Goal: Check status

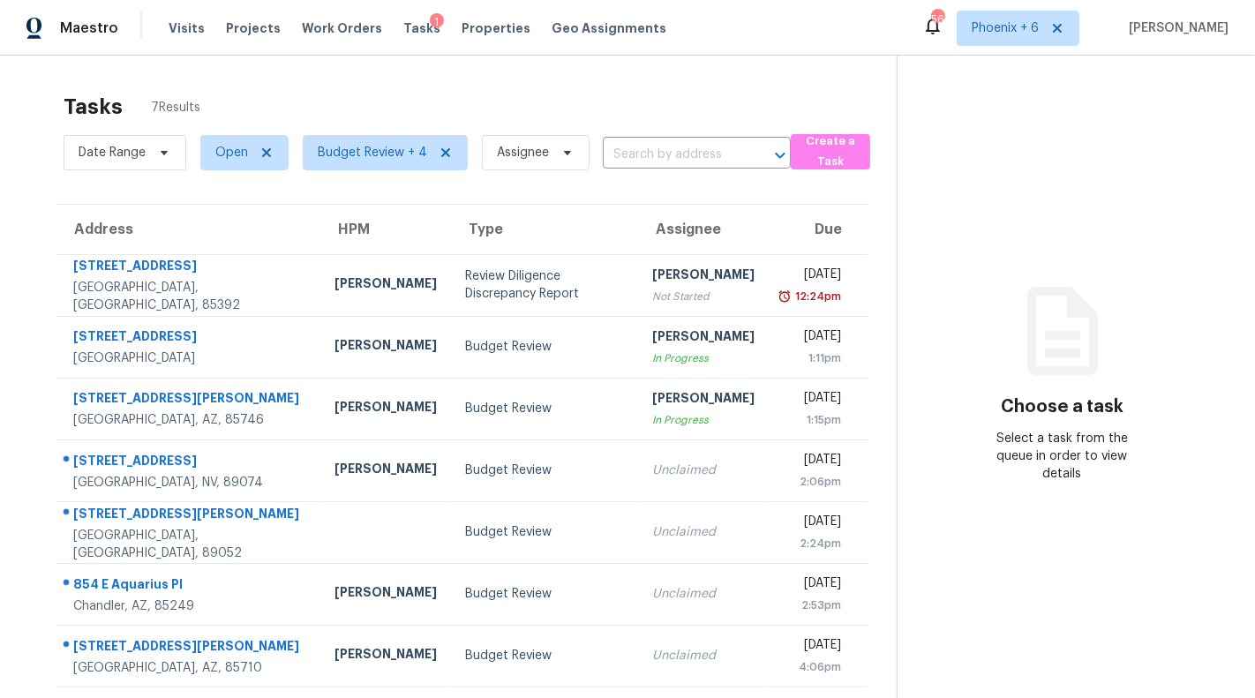
click at [187, 30] on span "Visits" at bounding box center [187, 28] width 36 height 18
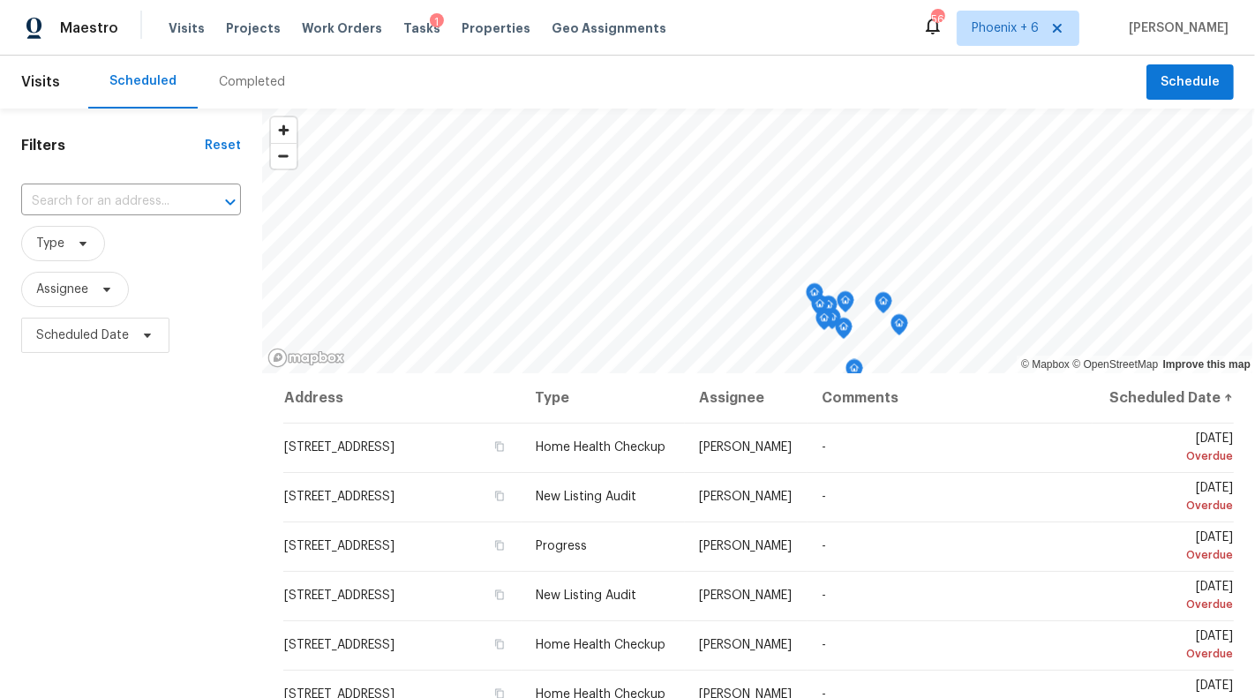
click at [247, 79] on div "Completed" at bounding box center [252, 82] width 66 height 18
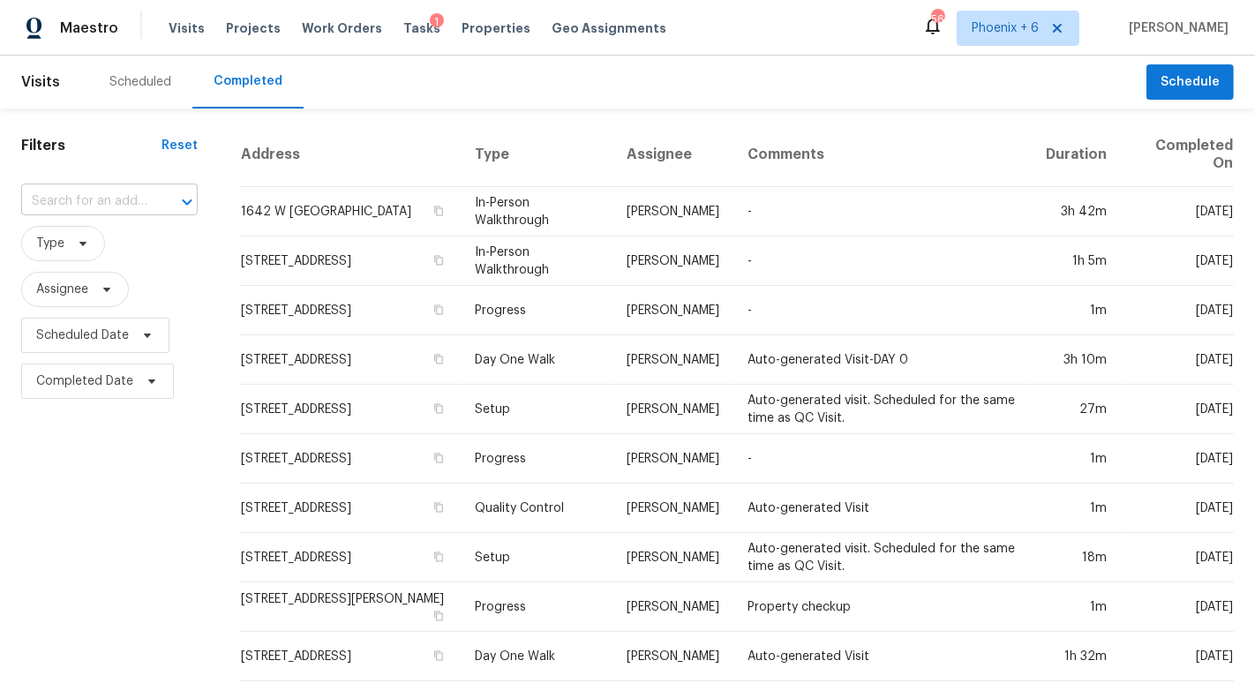
click at [110, 200] on input "text" at bounding box center [84, 201] width 127 height 27
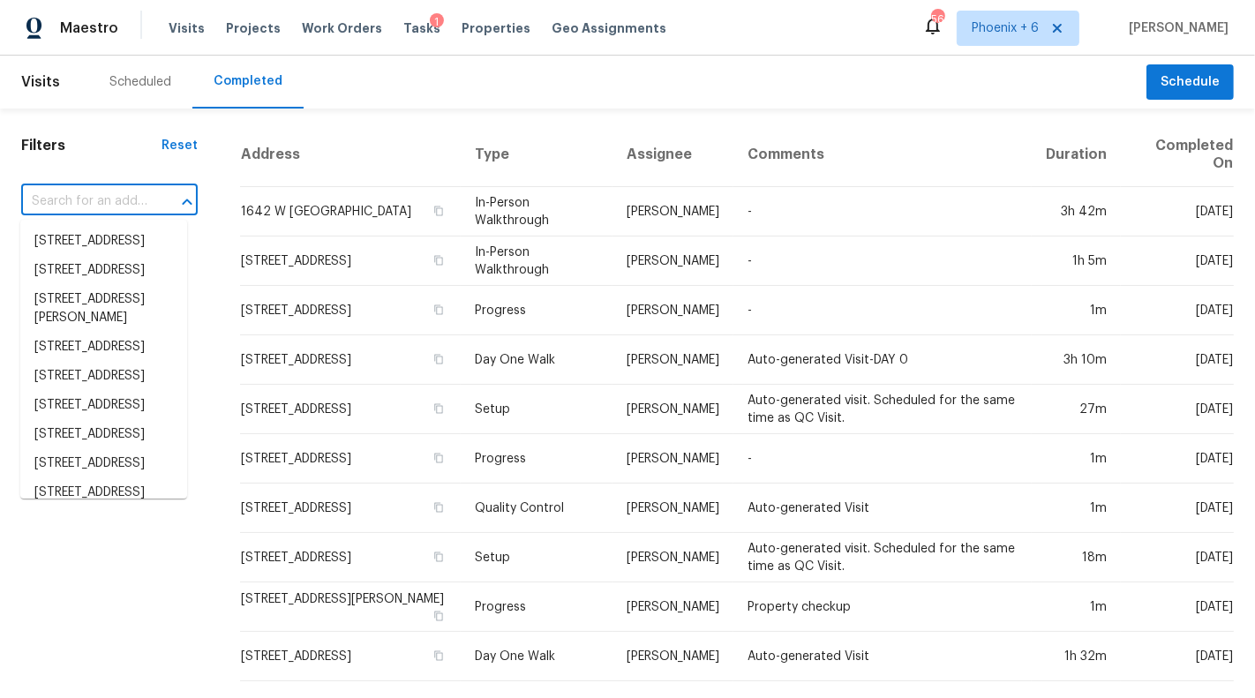
paste input "[STREET_ADDRESS]"
type input "[STREET_ADDRESS]"
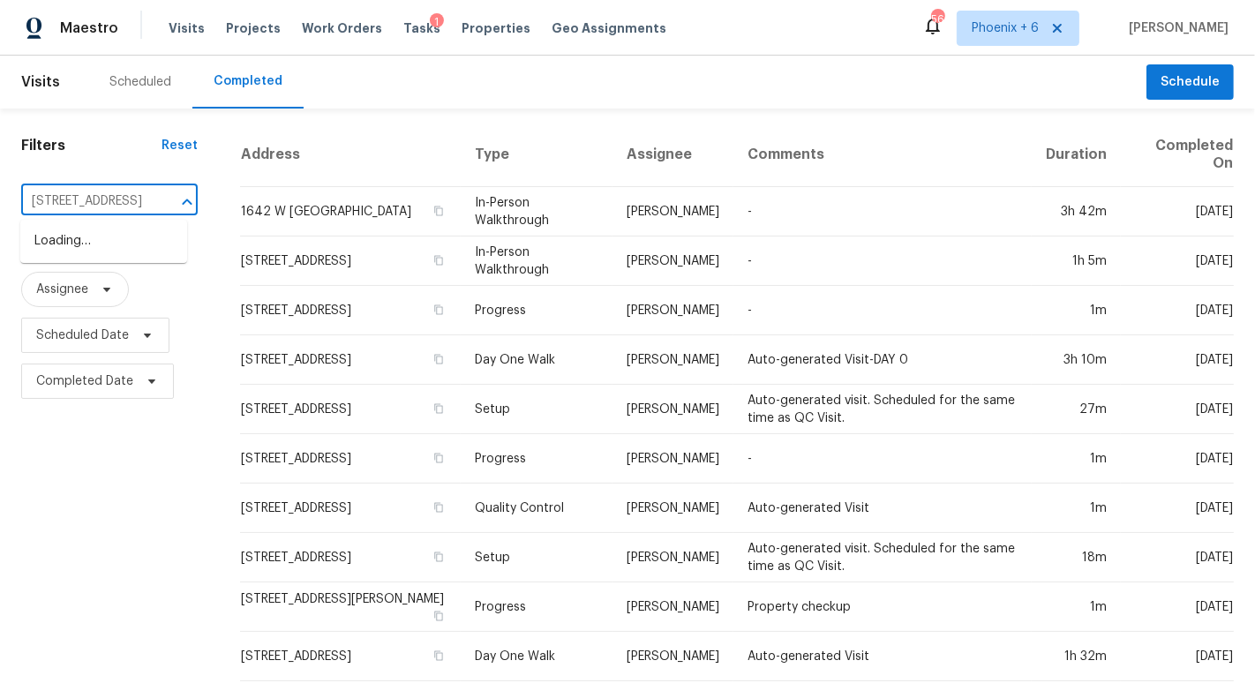
scroll to position [0, 36]
click at [101, 256] on li "[STREET_ADDRESS]" at bounding box center [103, 241] width 167 height 29
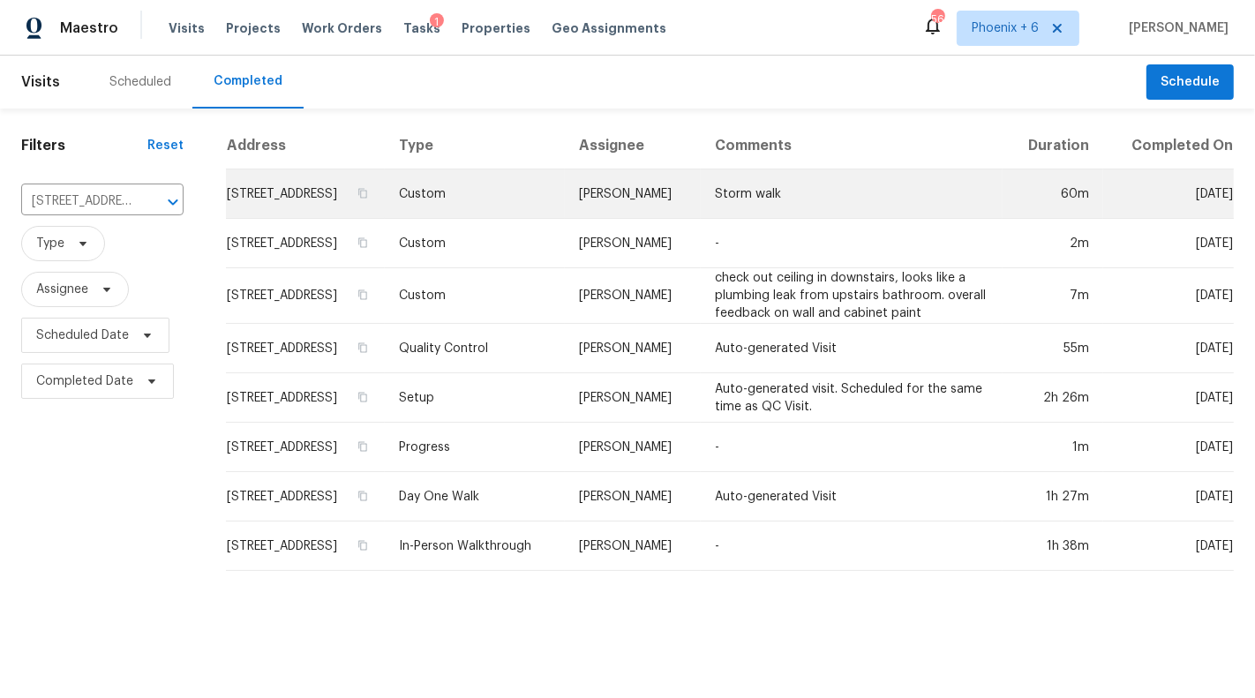
click at [488, 206] on td "Custom" at bounding box center [475, 193] width 180 height 49
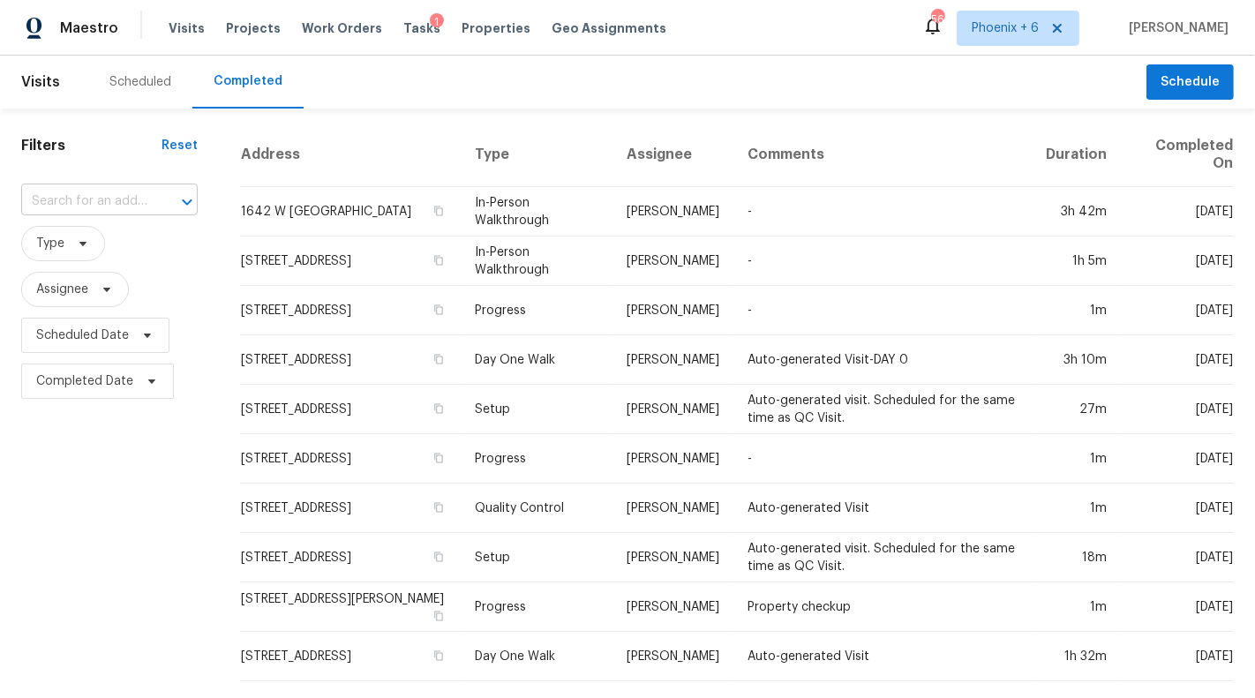
click at [94, 195] on input "text" at bounding box center [84, 201] width 127 height 27
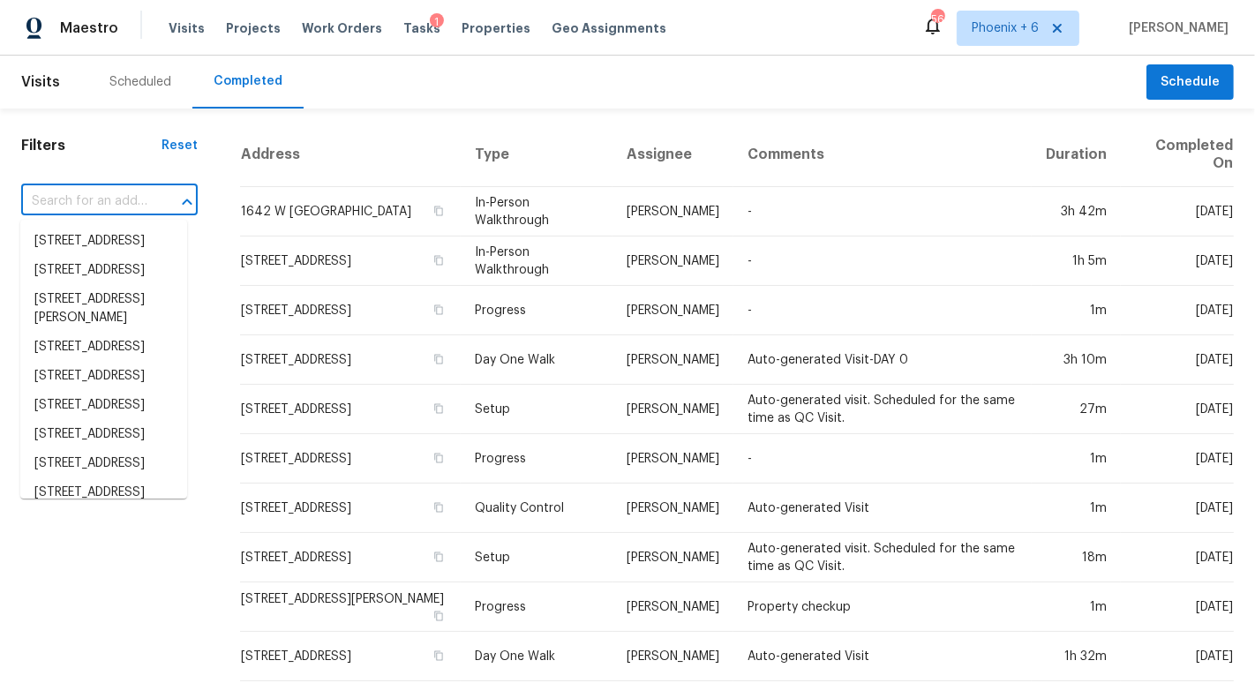
type input "[STREET_ADDRESS]"
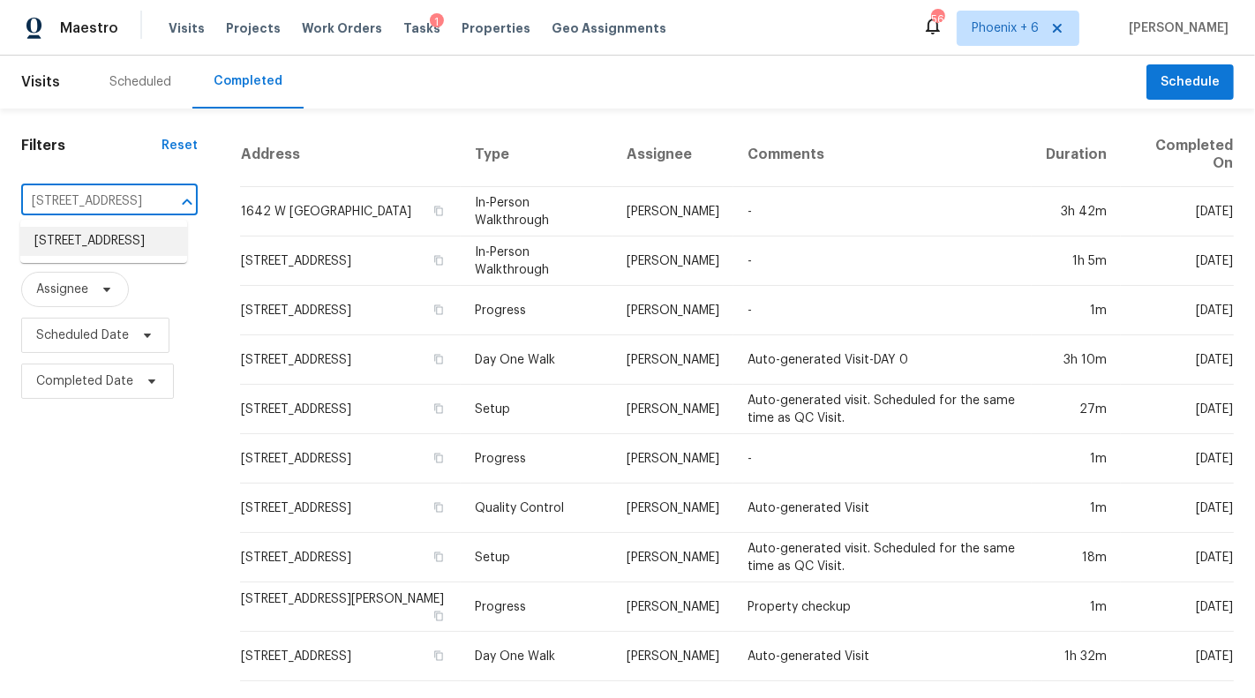
click at [92, 256] on li "[STREET_ADDRESS]" at bounding box center [103, 241] width 167 height 29
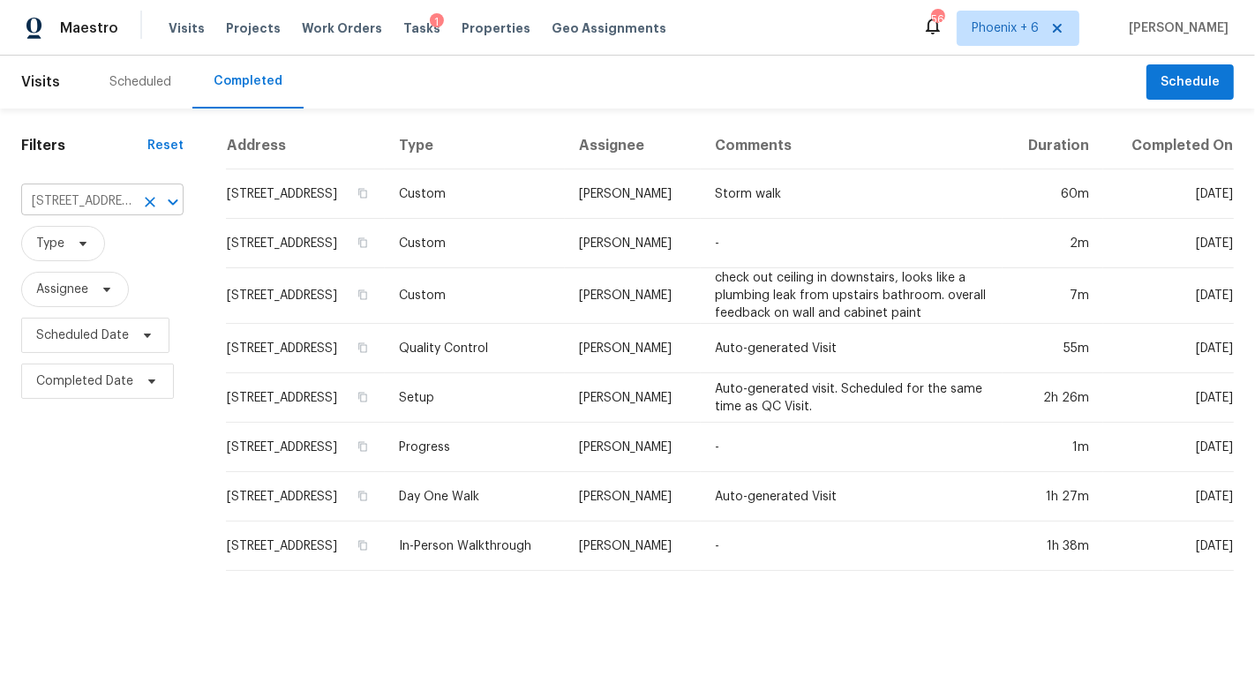
click at [138, 206] on div at bounding box center [161, 202] width 46 height 25
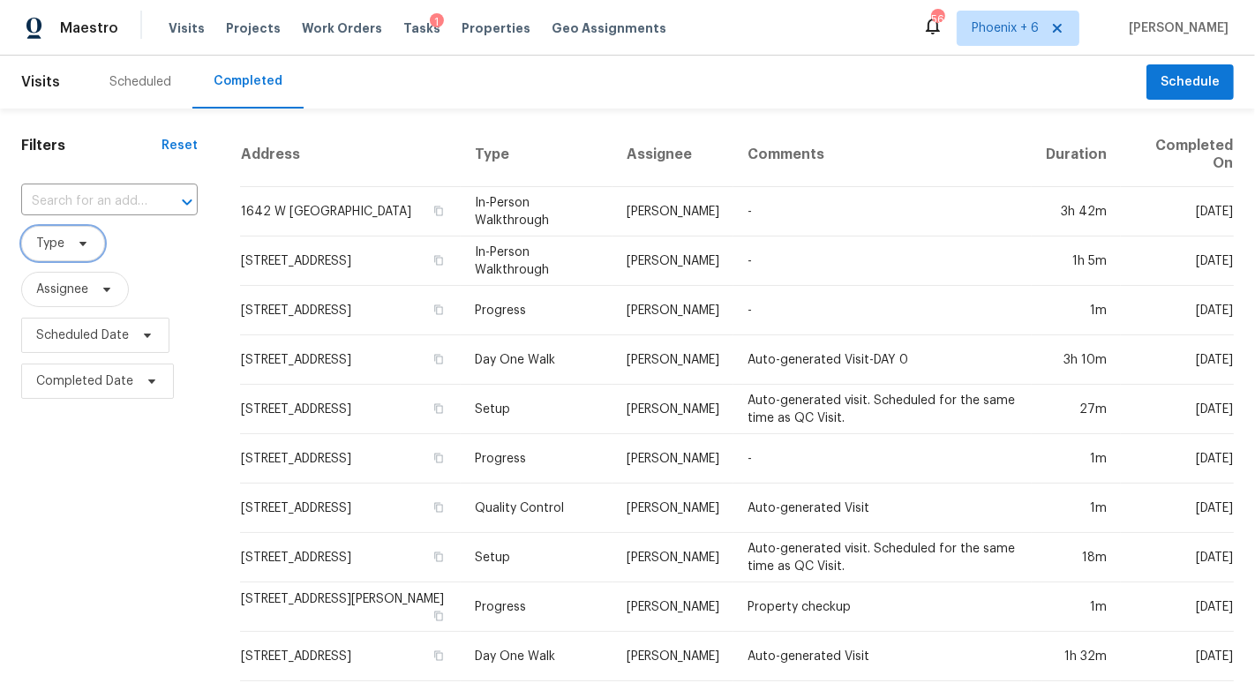
click at [76, 248] on icon at bounding box center [83, 243] width 14 height 14
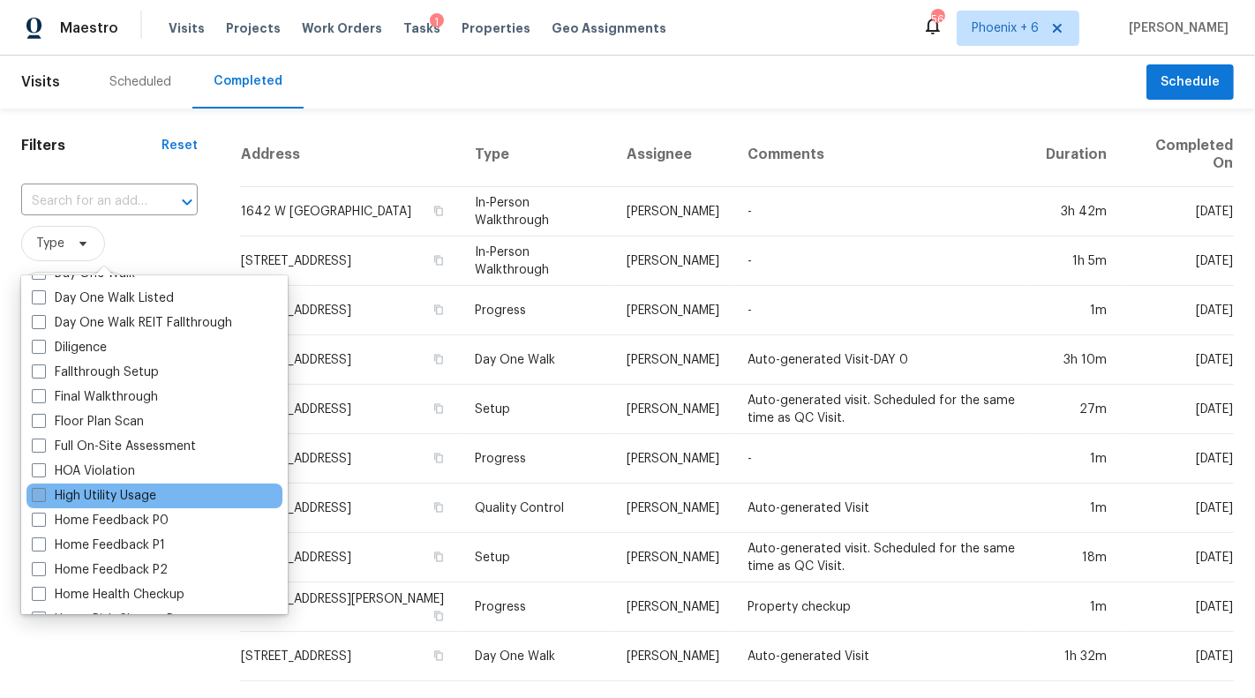
scroll to position [340, 0]
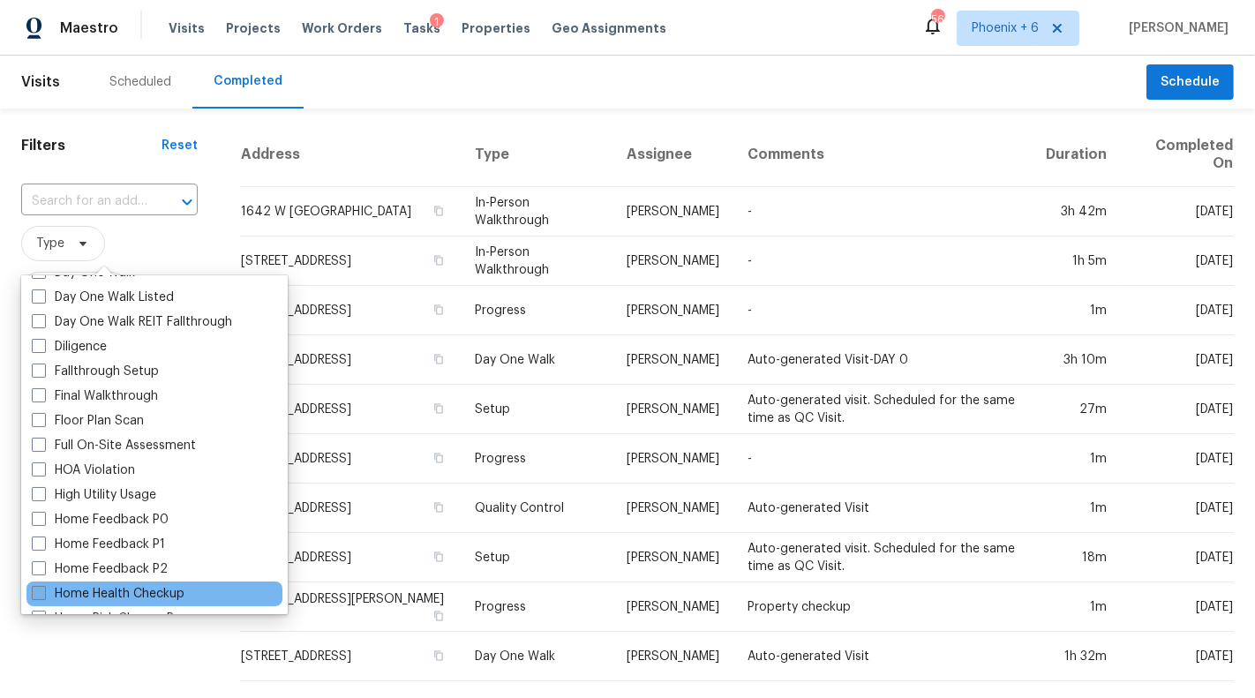
click at [75, 594] on label "Home Health Checkup" at bounding box center [108, 594] width 153 height 18
click at [43, 594] on input "Home Health Checkup" at bounding box center [37, 590] width 11 height 11
checkbox input "true"
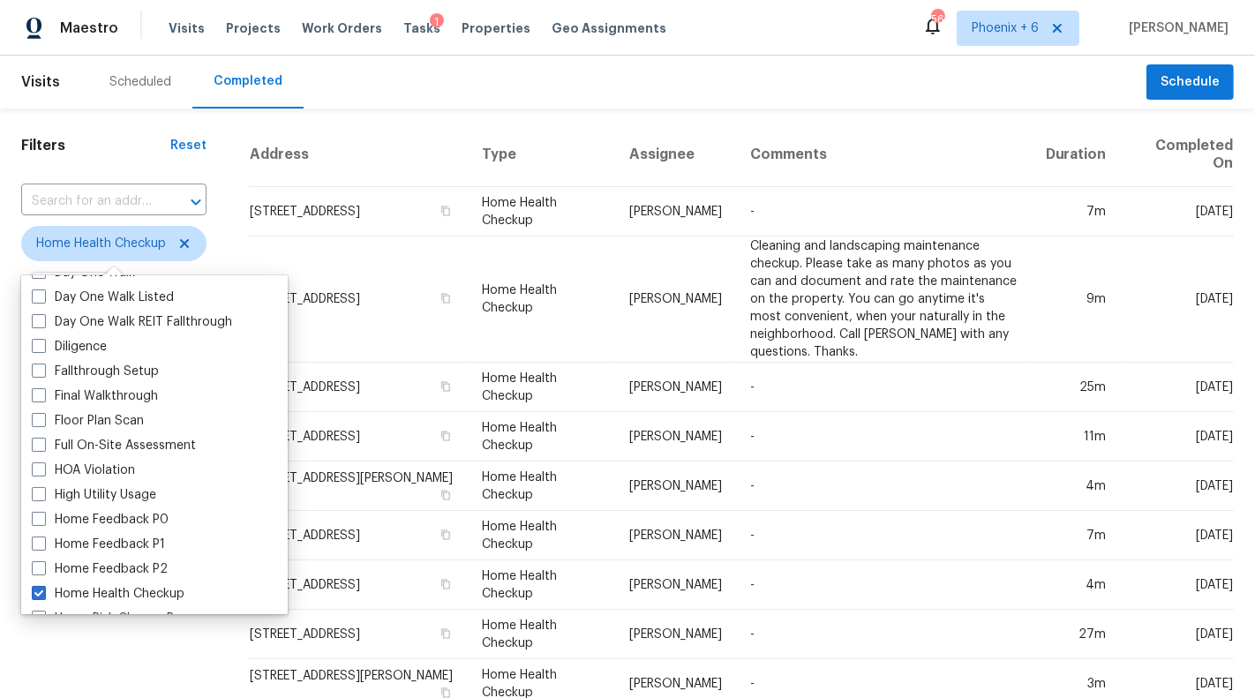
click at [80, 673] on div "Filters Reset ​ Home Health Checkup Assignee Scheduled Date Completed Date" at bounding box center [114, 704] width 228 height 1190
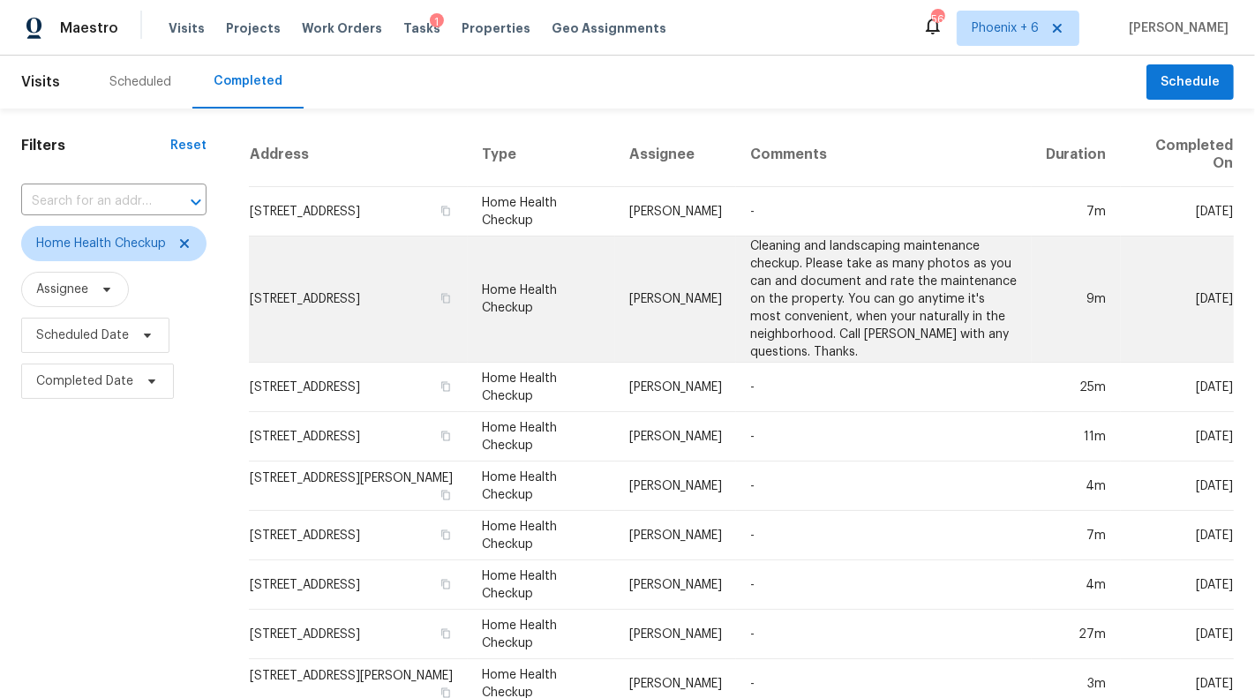
click at [792, 326] on td "Cleaning and landscaping maintenance checkup. Please take as many photos as you…" at bounding box center [884, 299] width 296 height 126
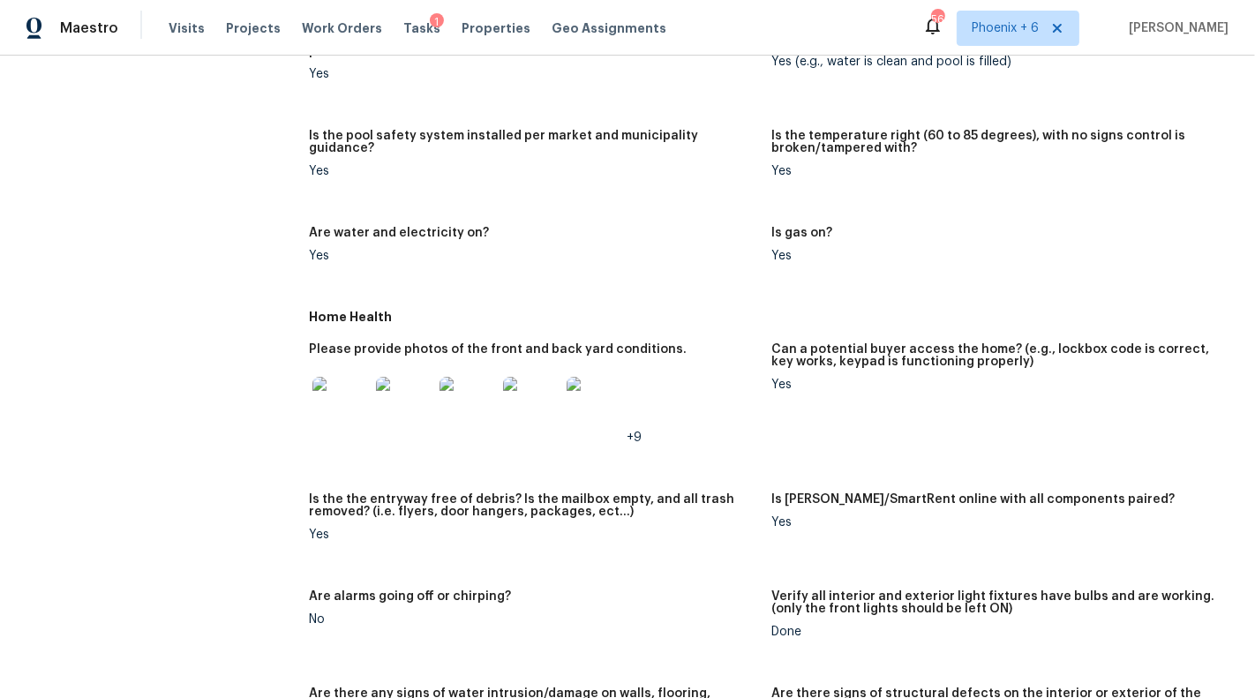
scroll to position [515, 0]
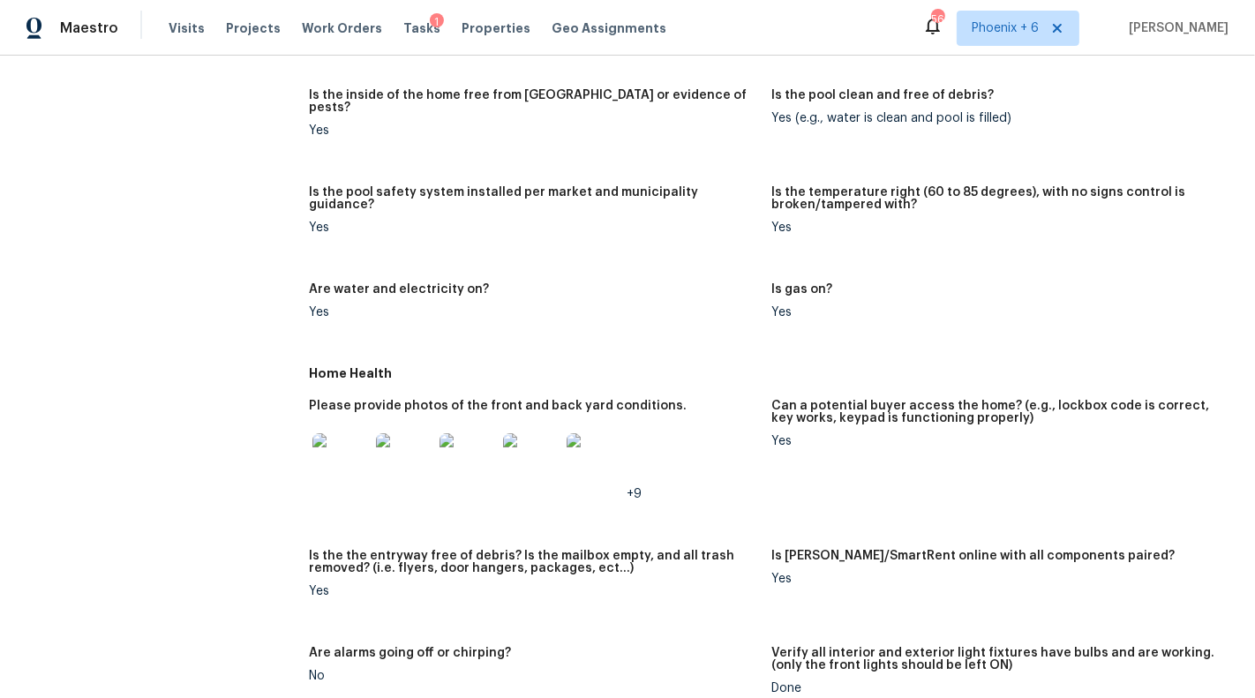
click at [333, 441] on img at bounding box center [340, 461] width 56 height 56
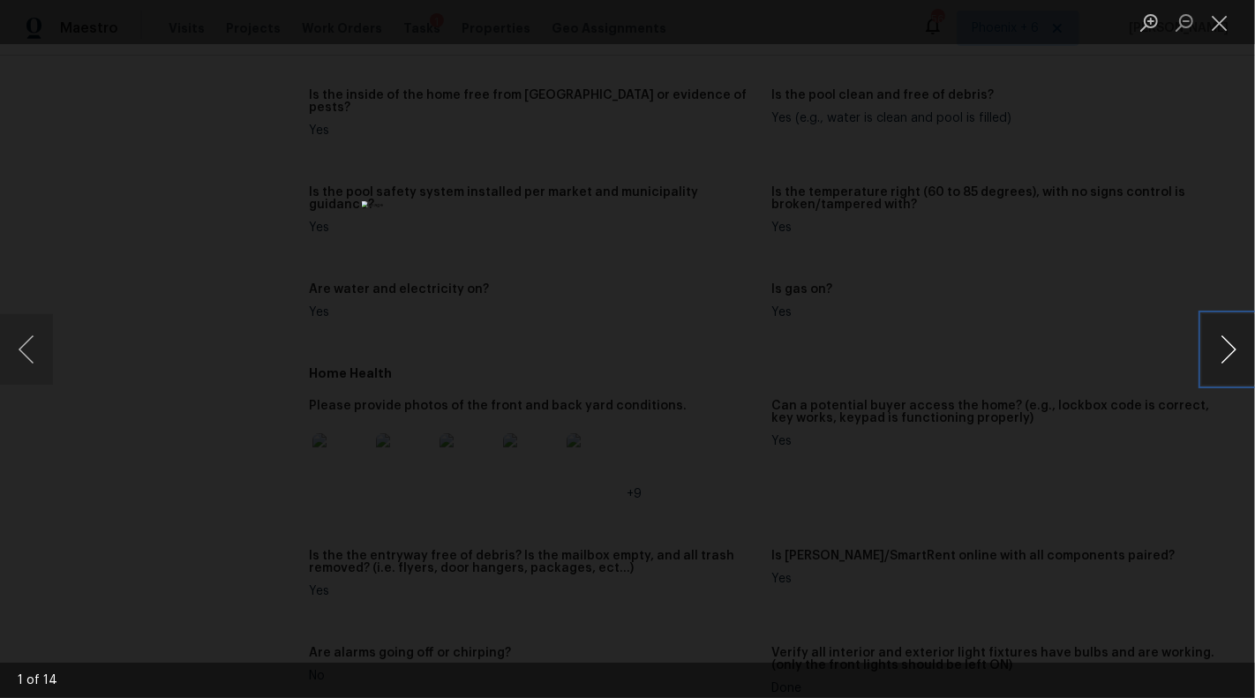
click at [1229, 347] on button "Next image" at bounding box center [1228, 349] width 53 height 71
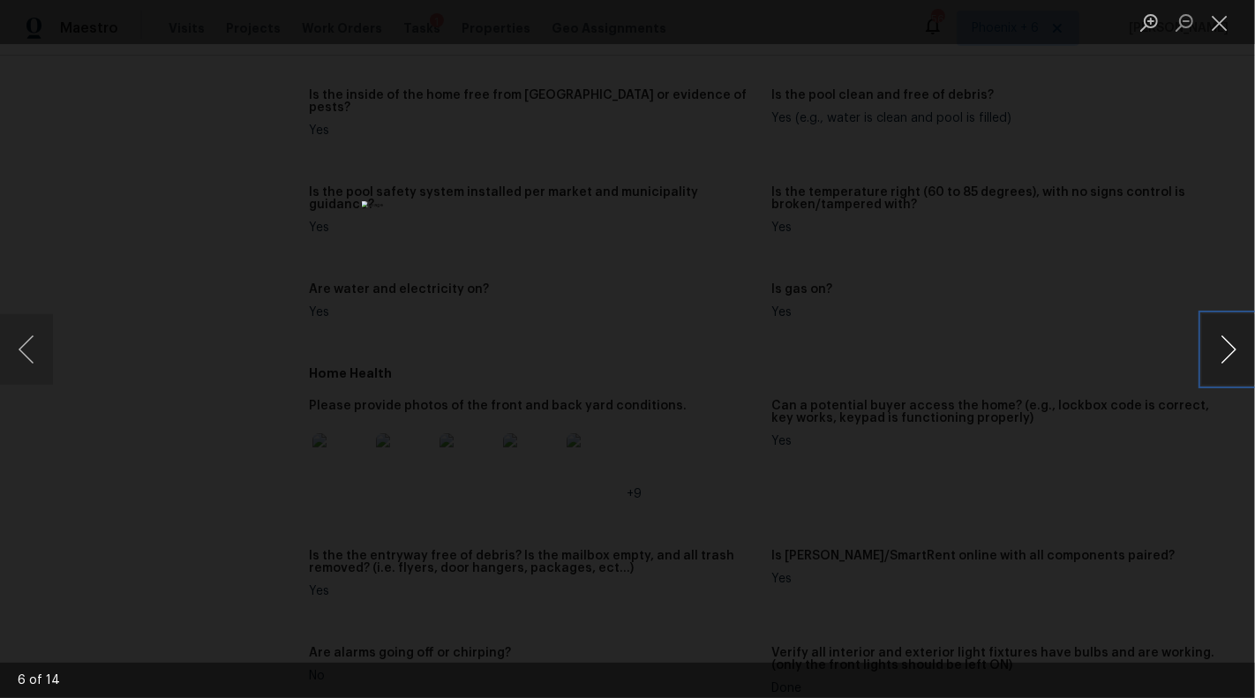
click at [1229, 347] on button "Next image" at bounding box center [1228, 349] width 53 height 71
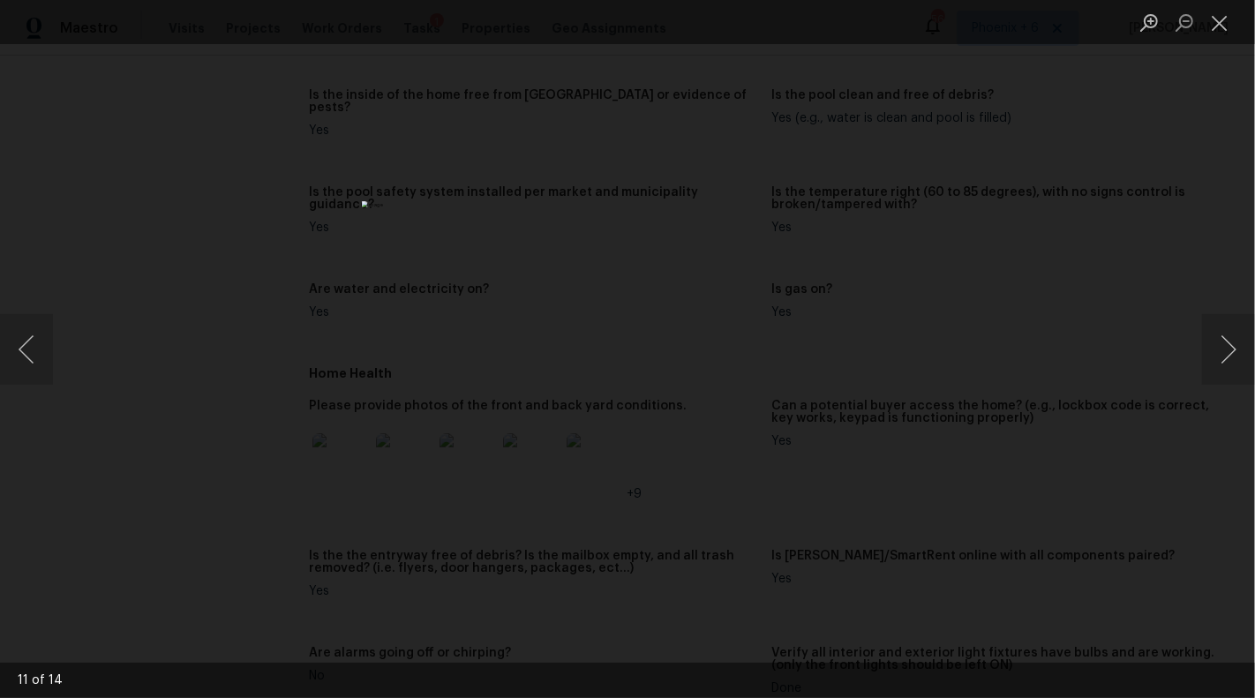
click at [1137, 325] on div "Lightbox" at bounding box center [627, 349] width 1255 height 698
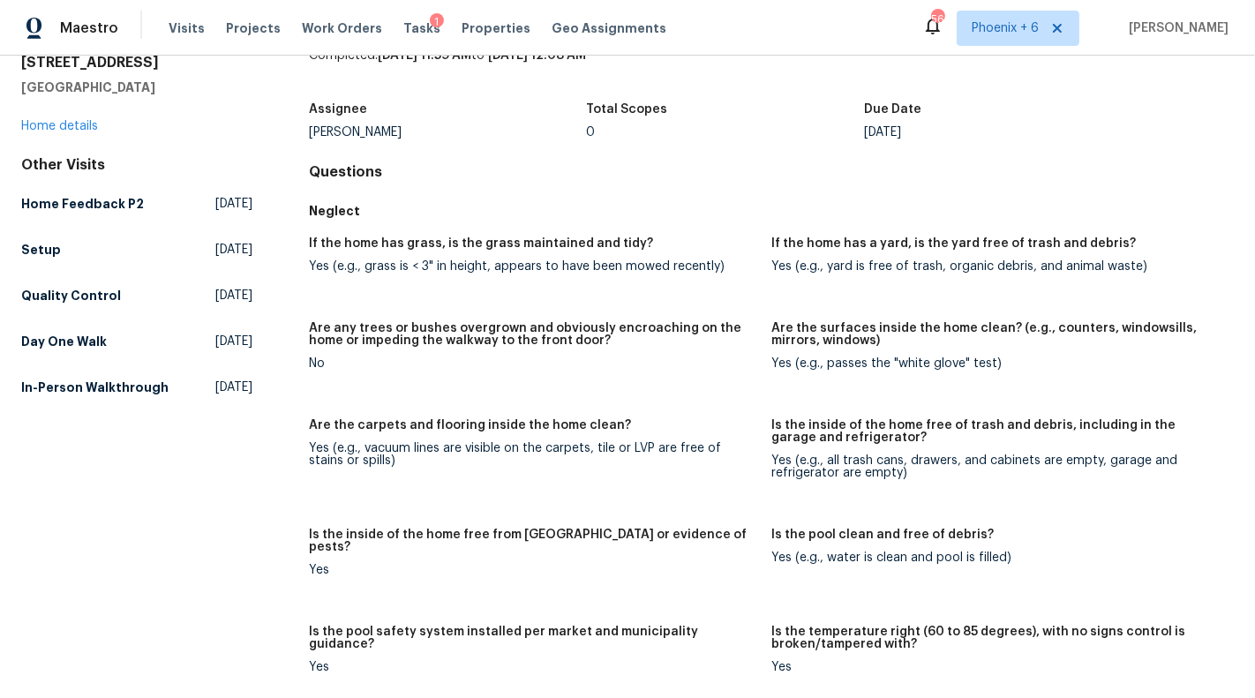
scroll to position [0, 0]
